Goal: Task Accomplishment & Management: Use online tool/utility

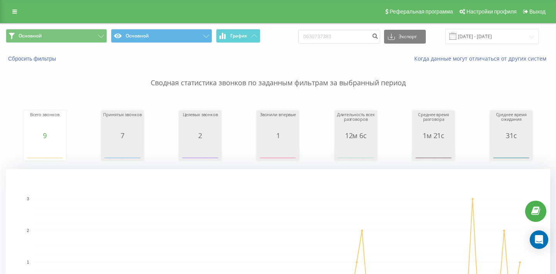
scroll to position [10, 0]
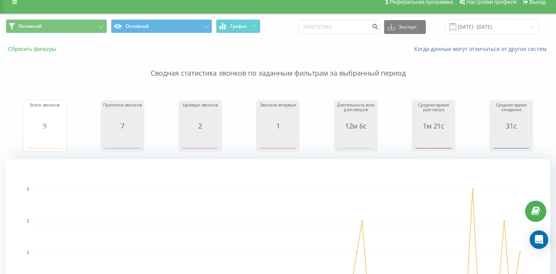
click at [46, 53] on button "Сбросить фильтры" at bounding box center [33, 49] width 54 height 7
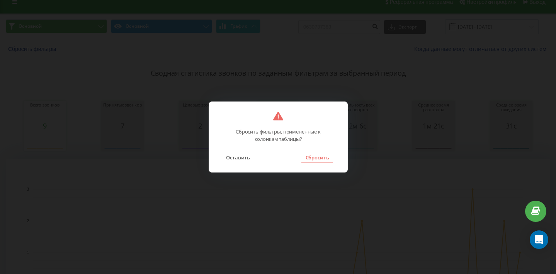
click at [323, 160] on button "Сбросить" at bounding box center [316, 158] width 31 height 10
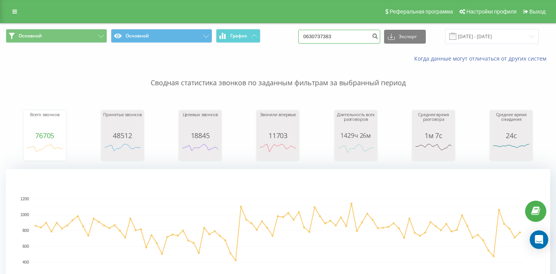
click at [330, 43] on input "0630737383" at bounding box center [339, 37] width 82 height 14
click at [52, 34] on div "Основной Основной График Экспорт .csv .xls .xlsx [DATE] - [DATE]" at bounding box center [277, 37] width 555 height 26
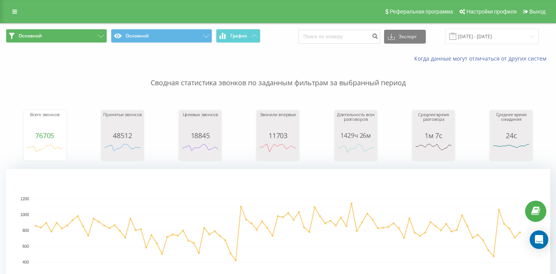
click at [54, 37] on button "Основной" at bounding box center [56, 36] width 101 height 14
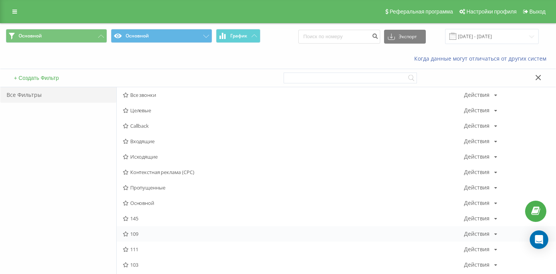
click at [134, 237] on div "109 Действия Редактировать Копировать Удалить По умолчанию Поделиться" at bounding box center [336, 233] width 439 height 15
click at [141, 237] on span "109" at bounding box center [293, 233] width 341 height 5
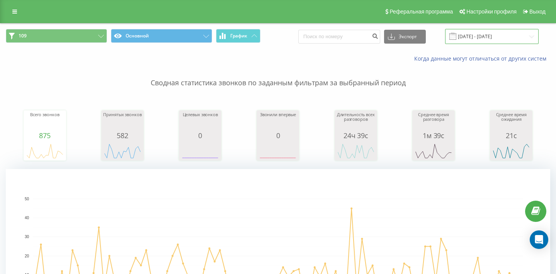
click at [488, 37] on input "[DATE] - [DATE]" at bounding box center [491, 36] width 93 height 15
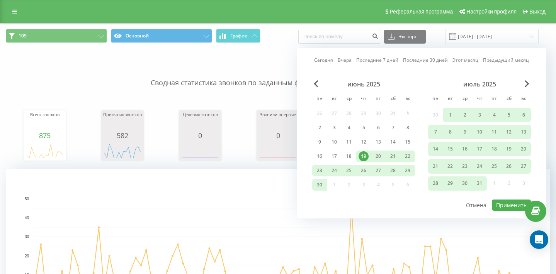
click at [372, 63] on link "Последние 7 дней" at bounding box center [377, 59] width 42 height 7
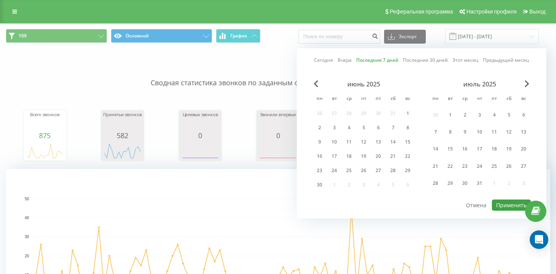
click at [496, 201] on button "Применить" at bounding box center [511, 205] width 39 height 11
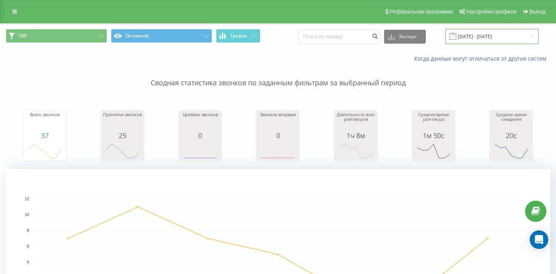
click at [498, 32] on input "[DATE] - [DATE]" at bounding box center [491, 36] width 93 height 15
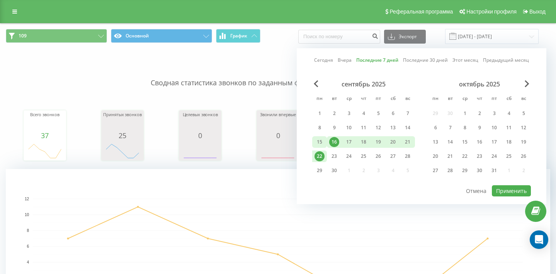
click at [319, 142] on div "15" at bounding box center [319, 142] width 10 height 10
click at [406, 141] on div "21" at bounding box center [407, 142] width 10 height 10
click at [506, 190] on button "Применить" at bounding box center [511, 190] width 39 height 11
type input "[DATE] - [DATE]"
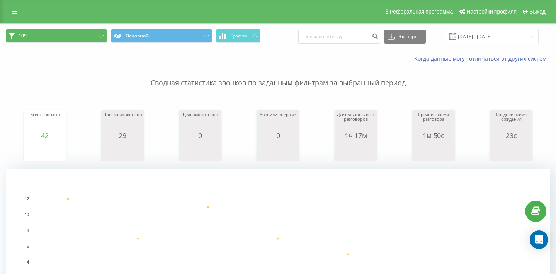
click at [102, 38] on icon at bounding box center [101, 36] width 6 height 3
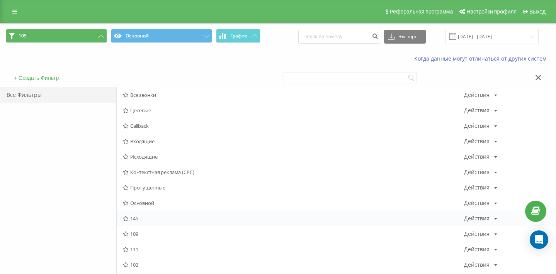
scroll to position [20, 0]
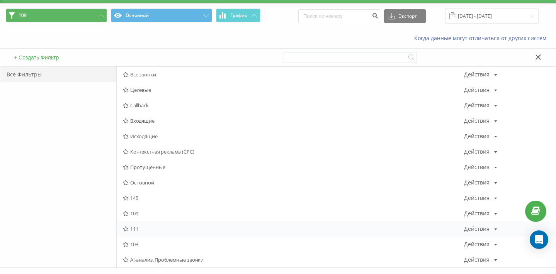
click at [136, 232] on span "111" at bounding box center [293, 228] width 341 height 5
